Goal: Task Accomplishment & Management: Complete application form

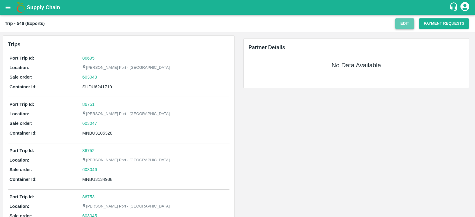
click at [401, 25] on button "Edit" at bounding box center [404, 23] width 19 height 10
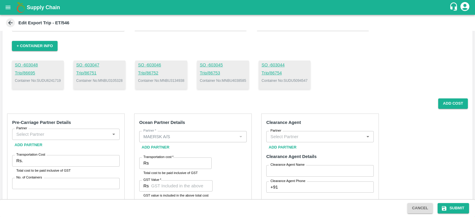
scroll to position [40, 0]
click at [440, 104] on button "Add Cost" at bounding box center [453, 103] width 30 height 10
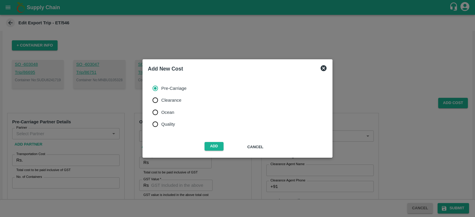
click at [162, 110] on span "Ocean" at bounding box center [167, 112] width 13 height 7
click at [161, 110] on input "Ocean" at bounding box center [155, 113] width 12 height 12
radio input "true"
click at [220, 149] on button "Add" at bounding box center [214, 146] width 19 height 9
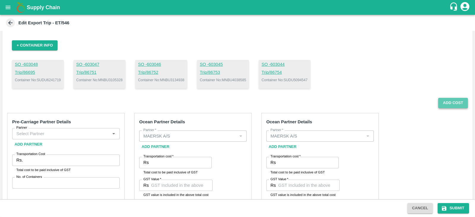
click at [446, 102] on button "Add Cost" at bounding box center [453, 103] width 30 height 10
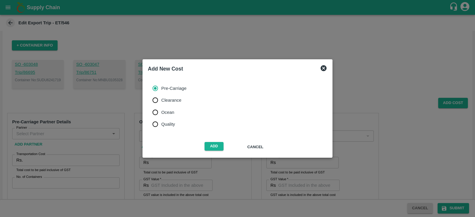
click at [162, 113] on span "Ocean" at bounding box center [167, 112] width 13 height 7
click at [161, 113] on input "Ocean" at bounding box center [155, 113] width 12 height 12
radio input "true"
click at [215, 148] on button "Add" at bounding box center [214, 146] width 19 height 9
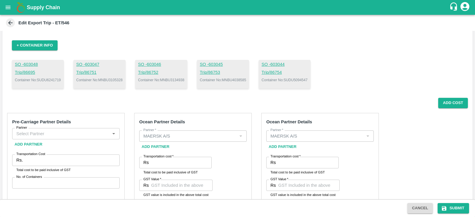
click at [367, 119] on h6 "Ocean Partner Details" at bounding box center [320, 122] width 108 height 8
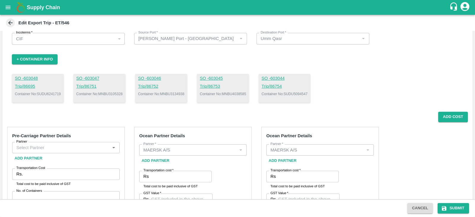
scroll to position [0, 0]
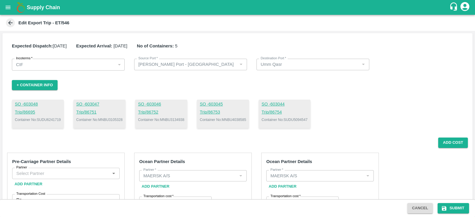
click at [375, 112] on div "SO - 603048 Trip/ 86695 Container No: SUDU6241719 SO - 603047 Trip/ 86751 Conta…" at bounding box center [237, 114] width 451 height 29
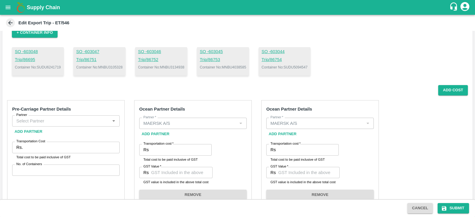
scroll to position [55, 0]
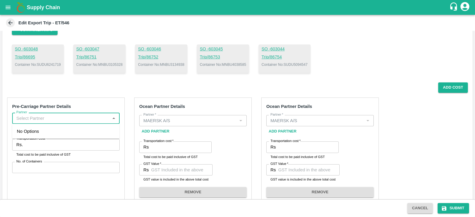
click at [86, 115] on input "Partner" at bounding box center [61, 119] width 94 height 8
click at [66, 130] on div "Yes three movers-, - 97687 26676(Transporter, Other)" at bounding box center [66, 134] width 98 height 13
type input "Yes three movers-, - 97687 26676(Transporter, Other)"
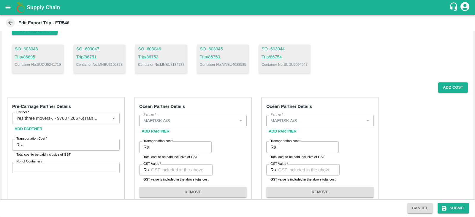
click at [80, 173] on div "Pre-Carriage Partner Details Partner   * Partner   * Add Partner Transportation…" at bounding box center [66, 150] width 118 height 105
click at [61, 159] on div "Pre-Carriage Partner Details Partner   * Partner   * Add Partner Transportation…" at bounding box center [66, 150] width 118 height 105
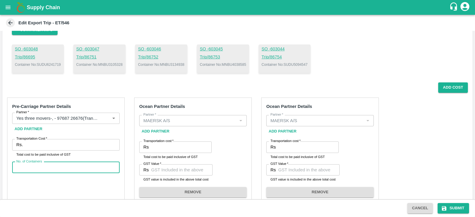
click at [55, 165] on input "No. of Containers" at bounding box center [66, 167] width 108 height 11
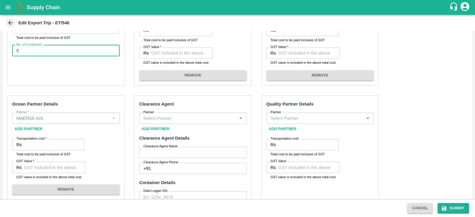
scroll to position [173, 0]
type input "5"
click at [171, 118] on input "Partner" at bounding box center [188, 118] width 94 height 8
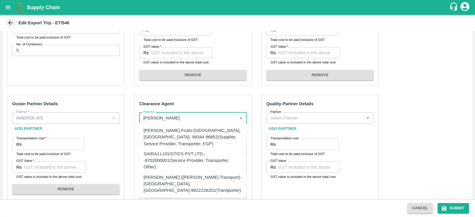
click at [174, 160] on div "SAIRAJ LOGISTICS PVT LTD-, -9702000001(Service Provider, Transporter, Other)" at bounding box center [193, 161] width 98 height 20
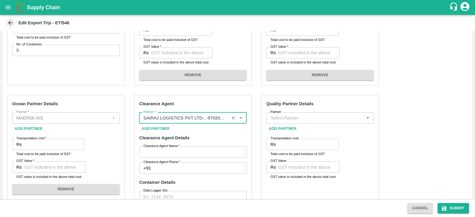
click at [294, 113] on div "Partner" at bounding box center [320, 118] width 108 height 11
type input "SAIRAJ LOGISTICS PVT LTD-, -9702000001(Service Provider, Transporter, Other)"
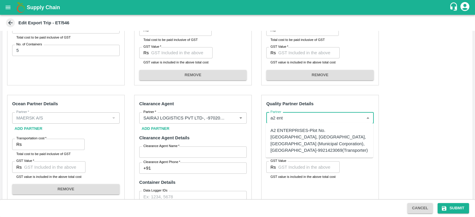
click at [299, 137] on div "A2 ENTERPRISES-Plot No.16 Devikanandan Apartment, Mahadev Bagh, Near Godavari C…" at bounding box center [320, 140] width 98 height 26
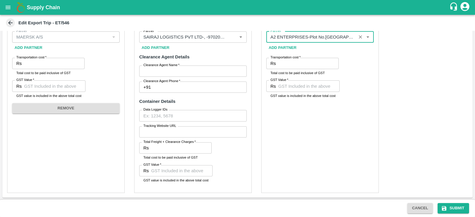
scroll to position [254, 0]
type input "A2 ENTERPRISES-Plot No.16 Devikanandan Apartment, Mahadev Bagh, Near Godavari C…"
click at [299, 137] on div "Quality Partner Details Partner   * Partner   * Add Partner Transportation cost…" at bounding box center [320, 103] width 118 height 179
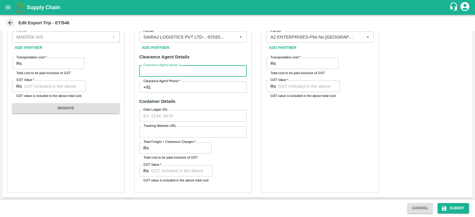
click at [194, 69] on input "Clearance Agent Name   *" at bounding box center [193, 71] width 108 height 11
type input "Sairaj"
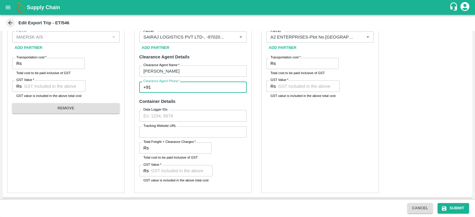
click at [167, 86] on input "Clearance Agent Phone   *" at bounding box center [200, 87] width 94 height 11
type input "9702000001"
click at [318, 151] on div "Quality Partner Details Partner   * Partner   * Add Partner Transportation cost…" at bounding box center [320, 103] width 118 height 179
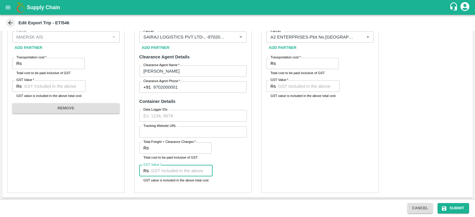
click at [181, 172] on input "GST Value   *" at bounding box center [181, 170] width 61 height 11
type input "3825"
click at [333, 148] on div "Quality Partner Details Partner   * Partner   * Add Partner Transportation cost…" at bounding box center [320, 103] width 118 height 179
click at [353, 182] on div "Quality Partner Details Partner   * Partner   * Add Partner Transportation cost…" at bounding box center [320, 103] width 118 height 179
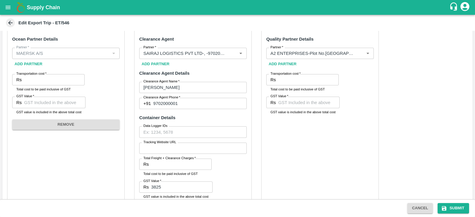
scroll to position [237, 0]
click at [403, 124] on div "Pre-Carriage Partner Details Partner   * Partner   * Add Partner Transportation…" at bounding box center [237, 63] width 470 height 304
click at [311, 134] on div "Quality Partner Details Partner   * Partner   * Add Partner Transportation cost…" at bounding box center [320, 119] width 118 height 179
click at [282, 79] on input "Transportation cost   *" at bounding box center [308, 79] width 61 height 11
type input "2800"
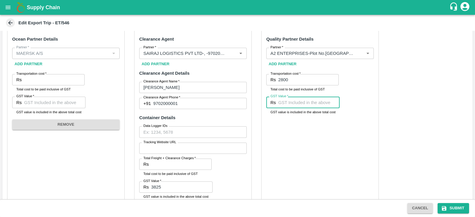
click at [291, 106] on input "GST Value   *" at bounding box center [308, 102] width 61 height 11
type input "00"
click at [457, 207] on button "Submit" at bounding box center [453, 208] width 31 height 10
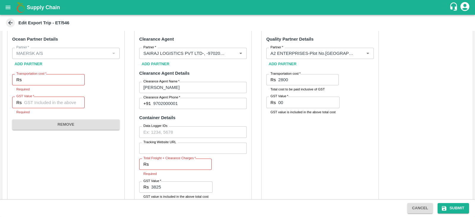
click at [301, 136] on div "Quality Partner Details Partner   * Partner   * Add Partner Transportation cost…" at bounding box center [320, 119] width 118 height 179
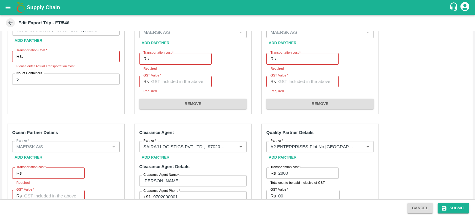
scroll to position [143, 0]
click at [163, 60] on input "Transportation cost   *" at bounding box center [181, 59] width 61 height 11
paste input "204895.20"
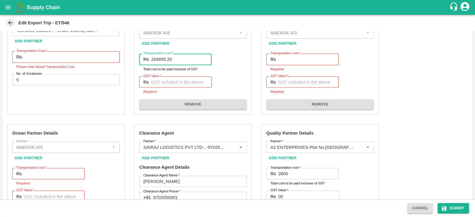
type input "204895.20"
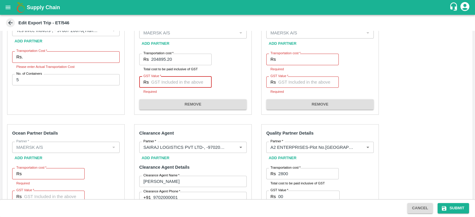
click at [177, 82] on input "GST Value   *" at bounding box center [181, 82] width 61 height 11
paste input "31255.20"
type input "31255.20"
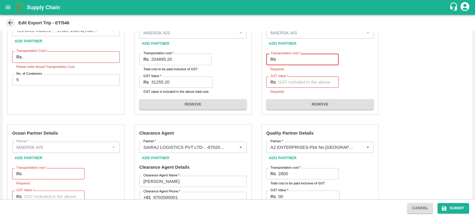
click at [292, 60] on input "Transportation cost   *" at bounding box center [308, 59] width 61 height 11
paste input "651568.88"
type input "651568.88"
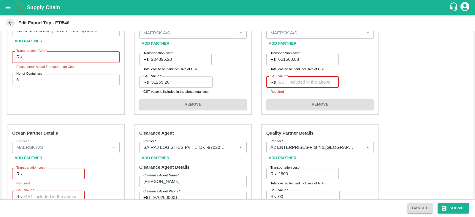
click at [282, 81] on input "GST Value   *" at bounding box center [308, 82] width 61 height 11
paste input "33291.58"
type input "33291.58"
click at [396, 82] on div "Pre-Carriage Partner Details Partner   * Partner   * Add Partner Transportation…" at bounding box center [237, 157] width 470 height 304
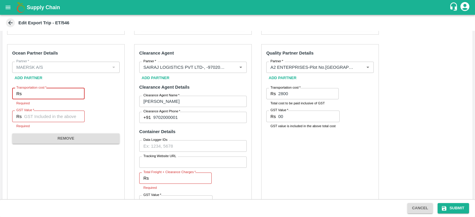
click at [63, 92] on input "Transportation cost   *" at bounding box center [54, 93] width 61 height 11
paste input "907.42"
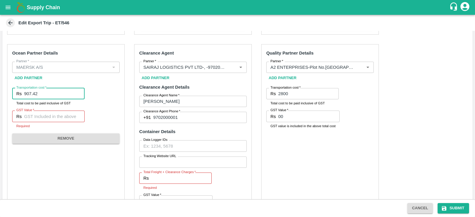
type input "907.42"
click at [61, 111] on input "GST Value   *" at bounding box center [54, 116] width 61 height 11
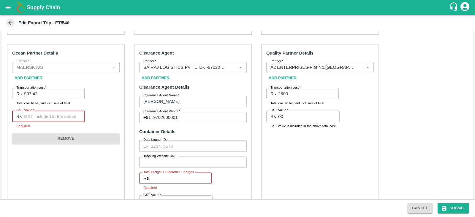
paste input "138.42"
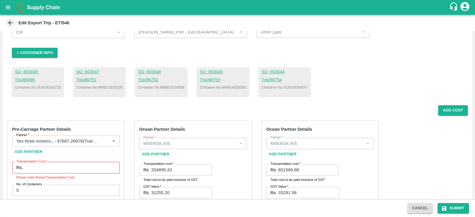
scroll to position [22, 0]
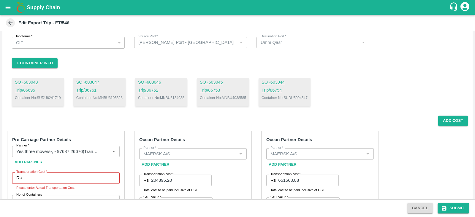
type input "138.42"
click at [110, 97] on p "Container No: MNBU3105328" at bounding box center [99, 97] width 46 height 5
copy p "MNBU3105328"
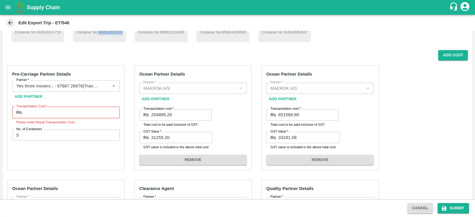
scroll to position [88, 0]
click at [80, 113] on input "Transportation Cost   *" at bounding box center [72, 112] width 94 height 11
paste input "200950.00"
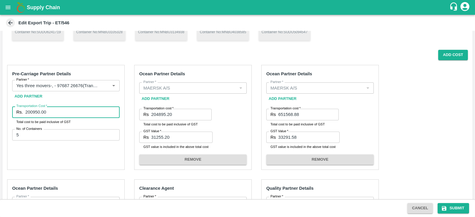
type input "200950.00"
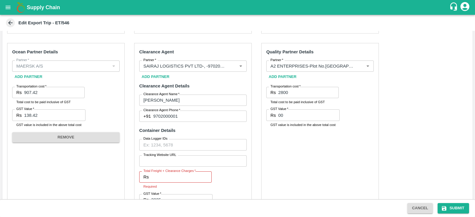
scroll to position [224, 0]
click at [175, 176] on input "Total Freight + Clearance Charges   *" at bounding box center [181, 177] width 61 height 11
paste input "25075.00"
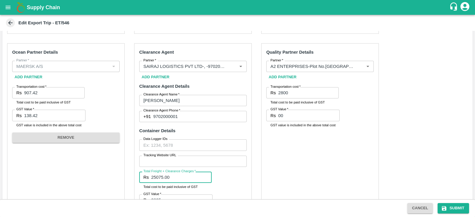
type input "25075.00"
click at [341, 184] on div "Quality Partner Details Partner   * Partner   * Add Partner Transportation cost…" at bounding box center [320, 132] width 118 height 179
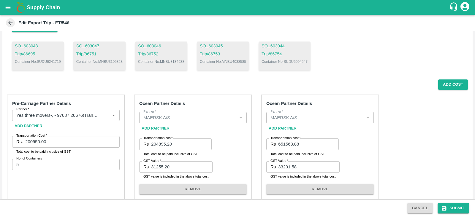
scroll to position [254, 0]
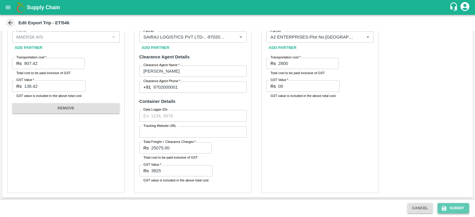
click at [450, 204] on button "Submit" at bounding box center [453, 208] width 31 height 10
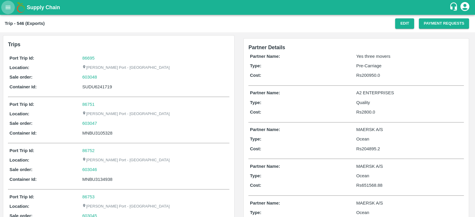
click at [5, 7] on icon "open drawer" at bounding box center [8, 7] width 7 height 7
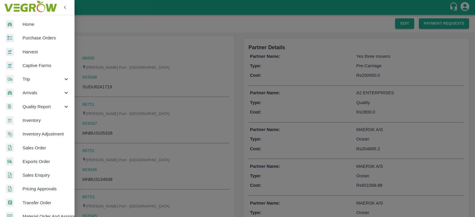
scroll to position [121, 0]
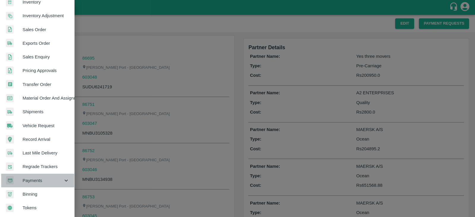
click at [42, 178] on span "Payments" at bounding box center [43, 181] width 40 height 7
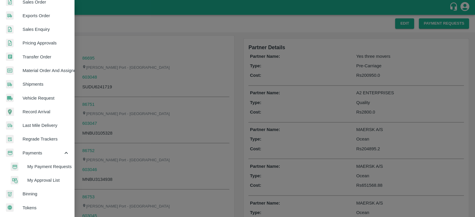
scroll to position [148, 0]
click at [53, 161] on li "My Payment Requests" at bounding box center [39, 167] width 69 height 14
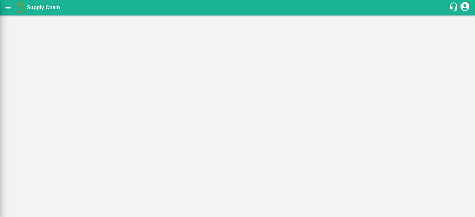
scroll to position [146, 0]
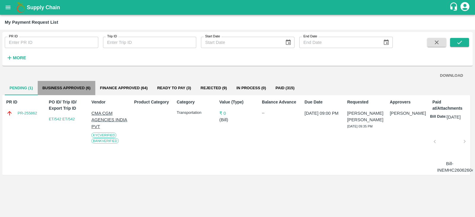
click at [81, 84] on button "Business Approved (6)" at bounding box center [67, 88] width 58 height 14
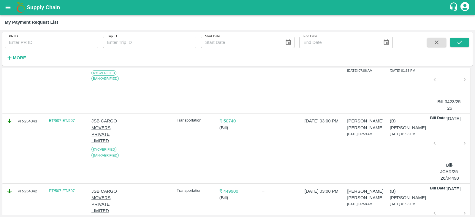
scroll to position [345, 0]
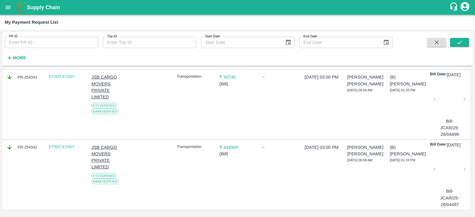
click at [296, 118] on div "--" at bounding box center [279, 105] width 39 height 66
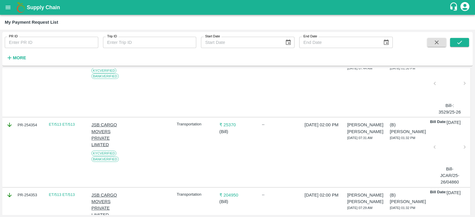
scroll to position [0, 0]
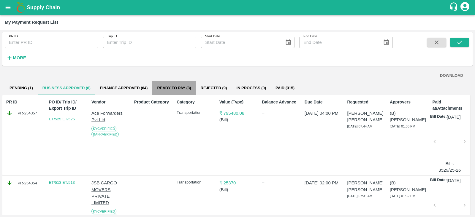
click at [166, 87] on button "Ready To Pay (3)" at bounding box center [173, 88] width 43 height 14
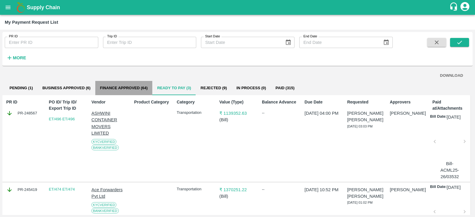
click at [135, 84] on button "Finance Approved (64)" at bounding box center [123, 88] width 57 height 14
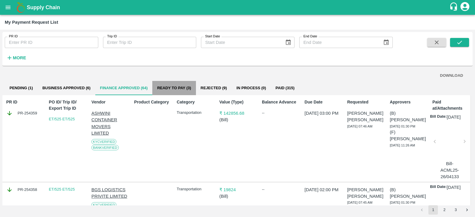
click at [187, 88] on button "Ready To Pay (3)" at bounding box center [173, 88] width 43 height 14
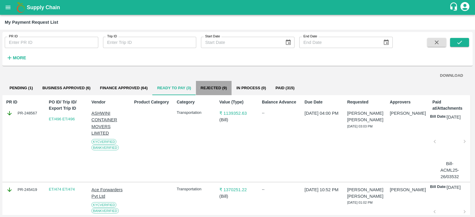
click at [221, 88] on button "Rejected (9)" at bounding box center [214, 88] width 36 height 14
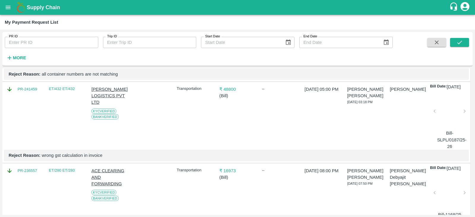
scroll to position [112, 0]
click at [444, 125] on div at bounding box center [449, 113] width 25 height 31
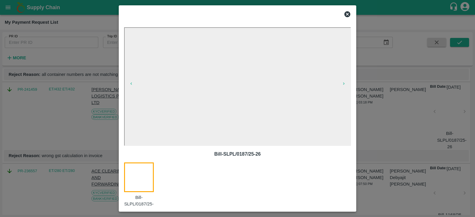
click at [376, 145] on div at bounding box center [237, 108] width 475 height 217
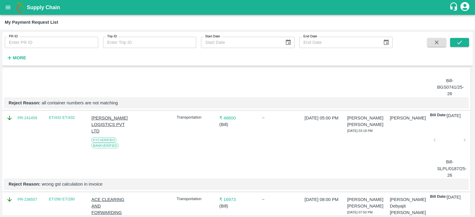
scroll to position [162, 0]
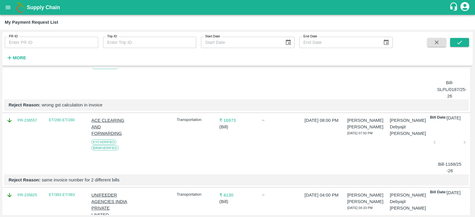
click at [92, 108] on p "Reject Reason: wrong gst calculation in invoice" at bounding box center [237, 105] width 456 height 7
copy div "Reject Reason: wrong gst calculation in invoice"
